Goal: Task Accomplishment & Management: Manage account settings

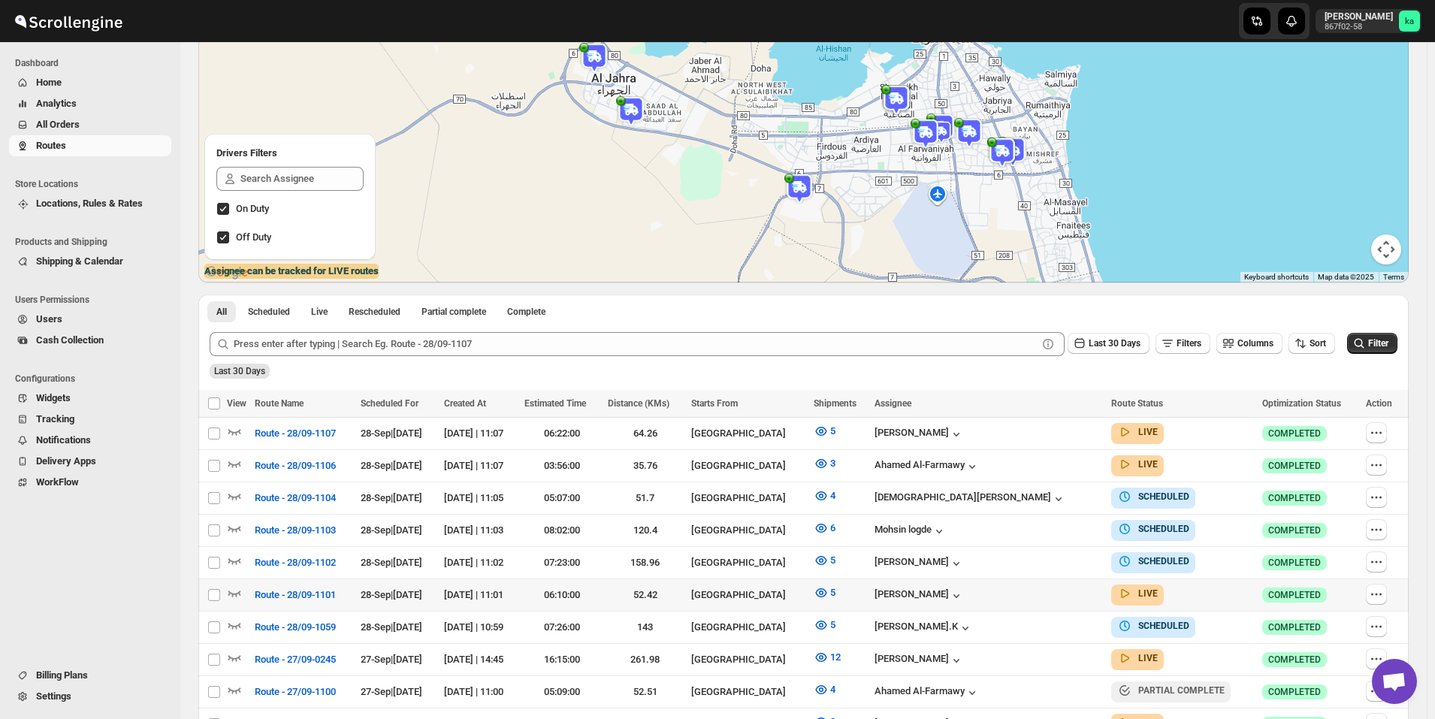
scroll to position [225, 0]
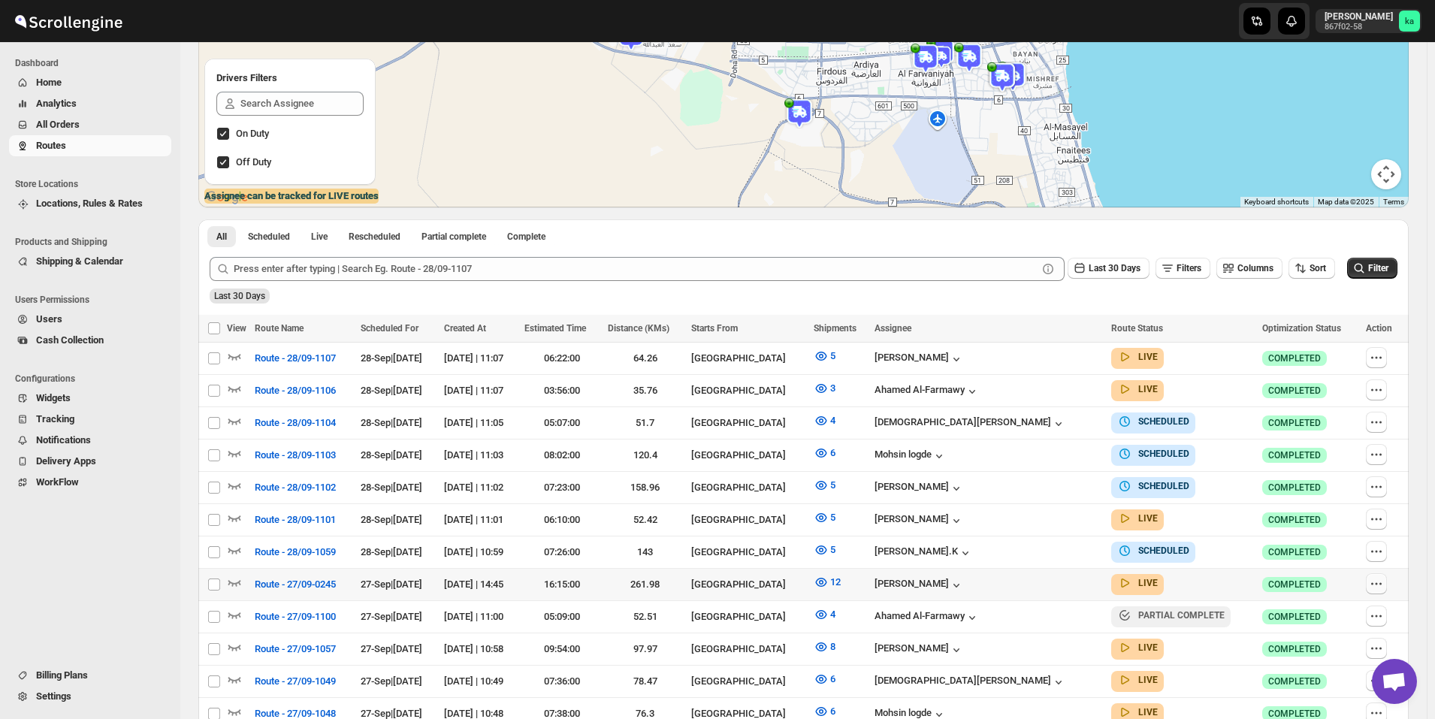
click at [1381, 576] on icon "button" at bounding box center [1376, 583] width 15 height 15
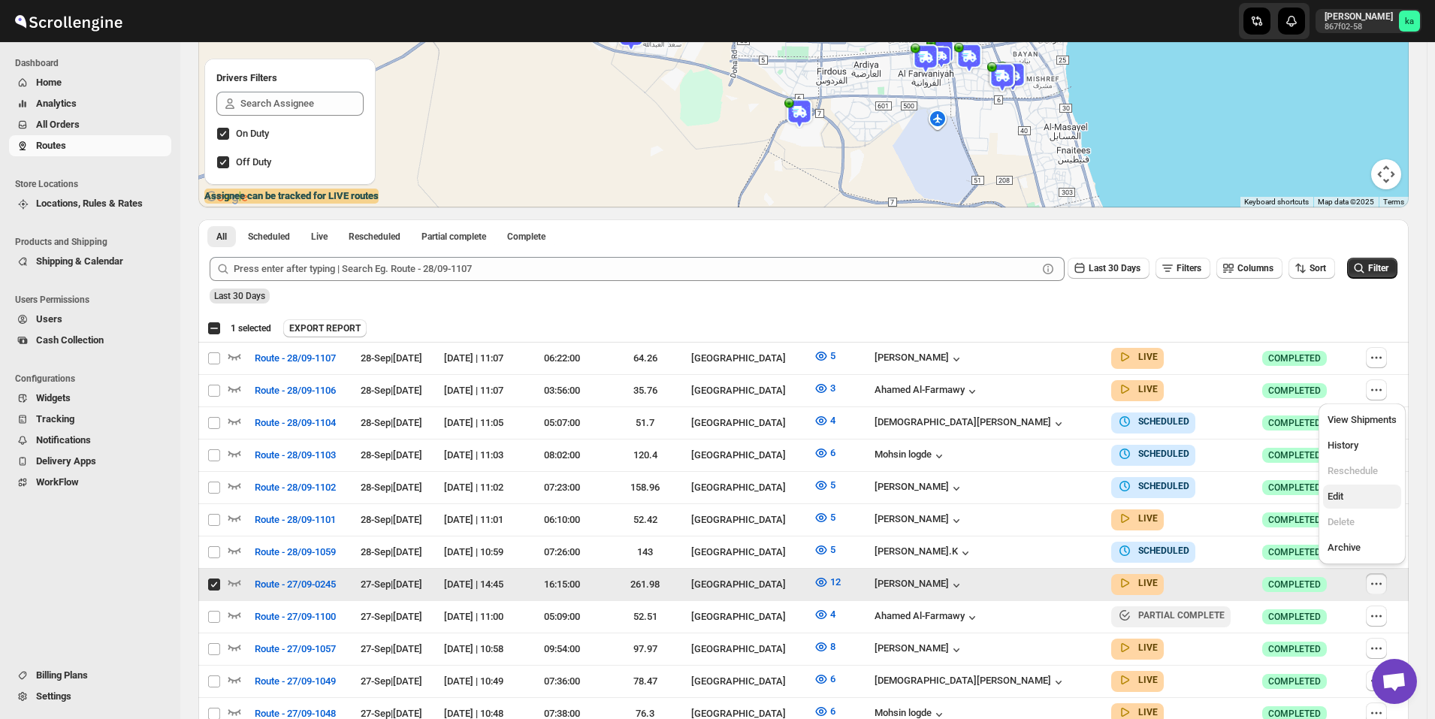
click at [1351, 493] on span "Edit" at bounding box center [1362, 496] width 69 height 15
checkbox input "false"
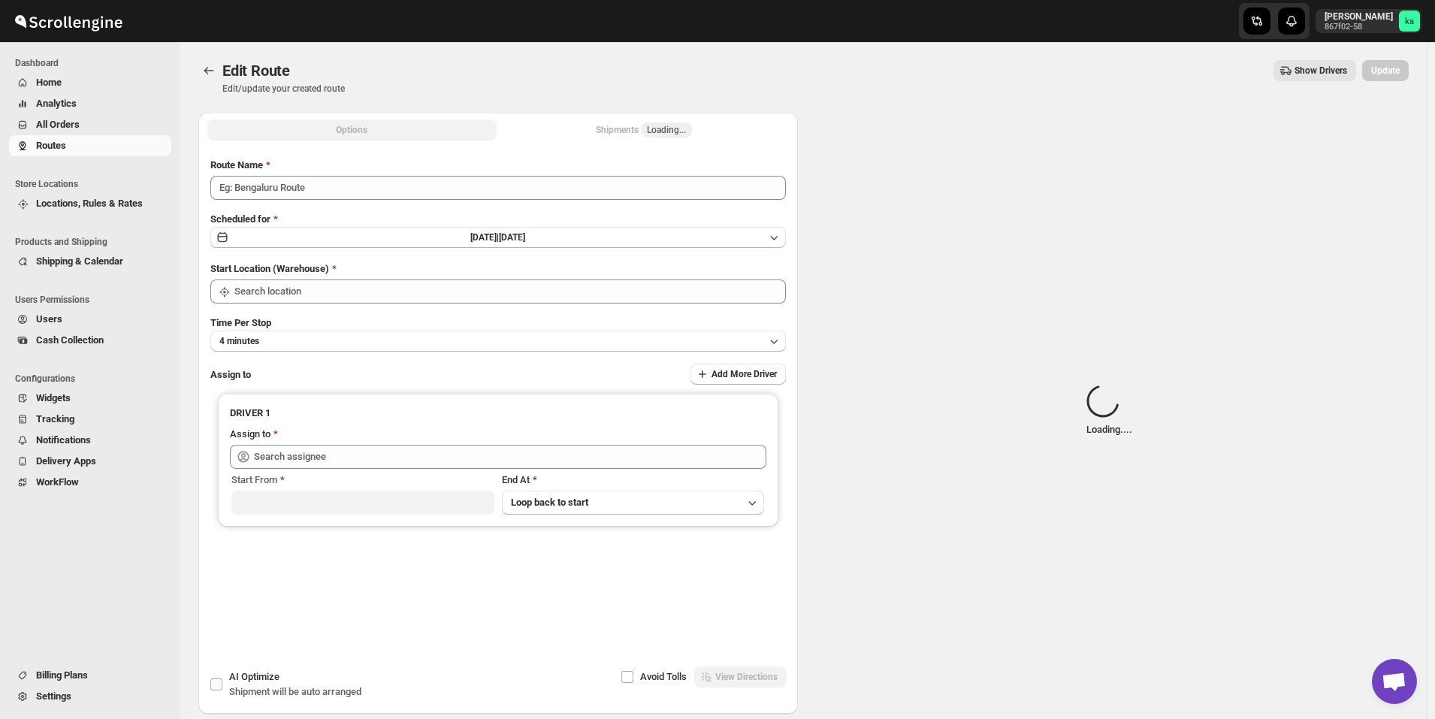
type input "Route - 27/09-0245"
type input "[GEOGRAPHIC_DATA]"
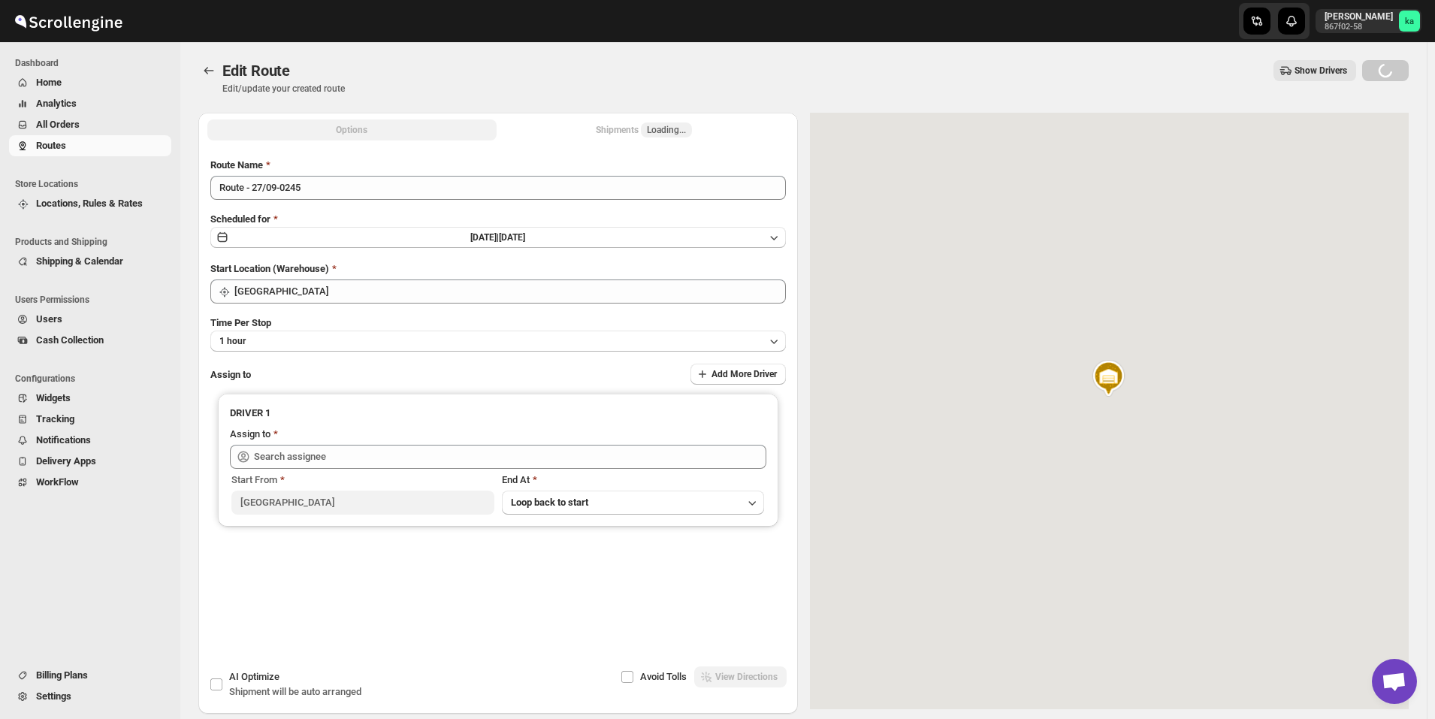
type input "[PERSON_NAME] ([EMAIL_ADDRESS][DOMAIN_NAME])"
click at [640, 129] on div "Shipments Loading..." at bounding box center [644, 129] width 96 height 15
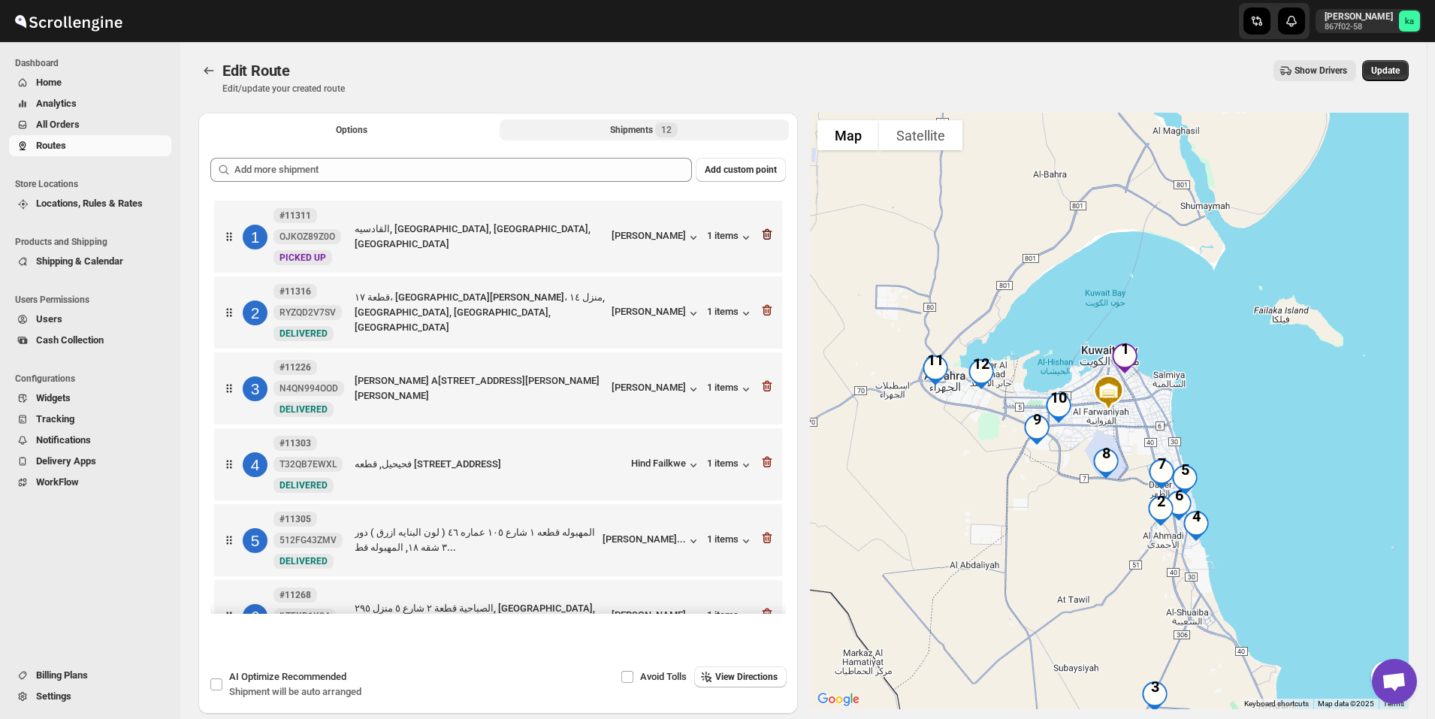
click at [762, 235] on icon "button" at bounding box center [767, 234] width 10 height 11
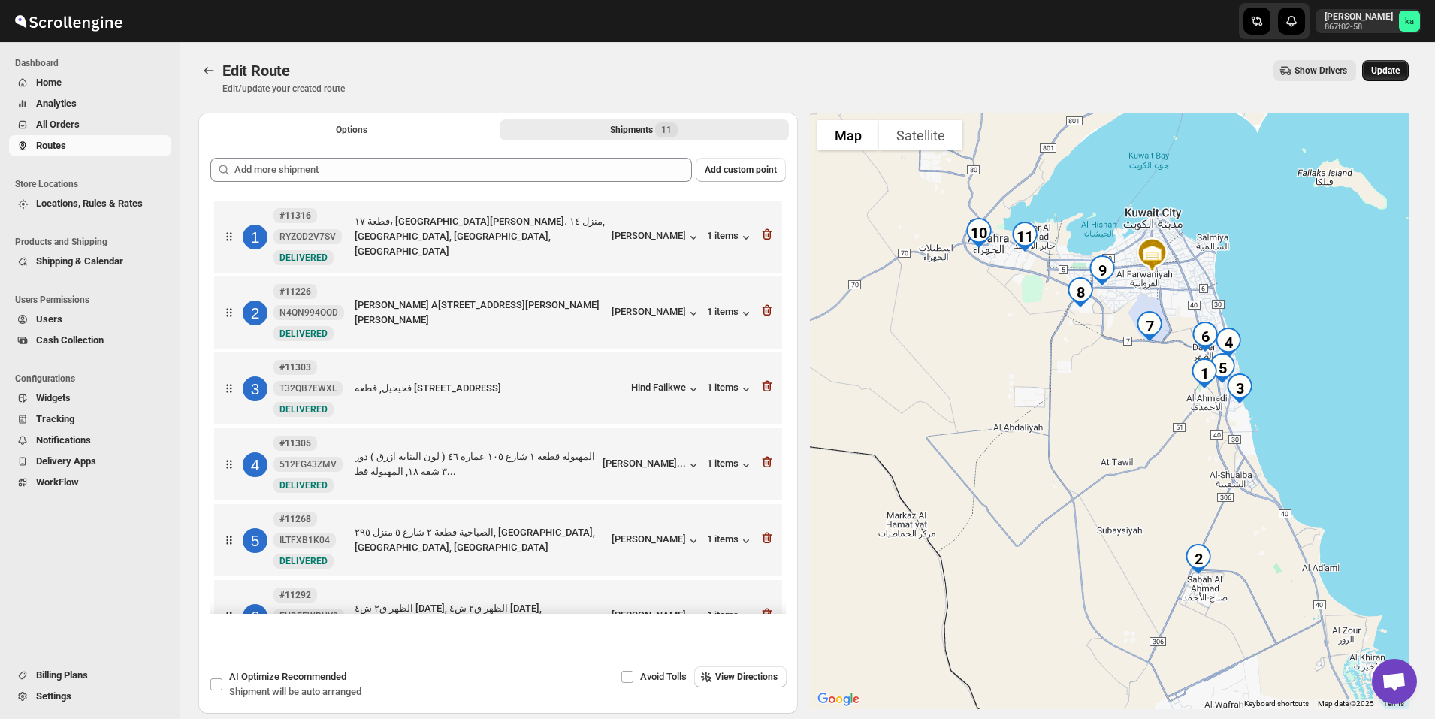
click at [1400, 74] on span "Update" at bounding box center [1385, 71] width 29 height 12
